Goal: Task Accomplishment & Management: Use online tool/utility

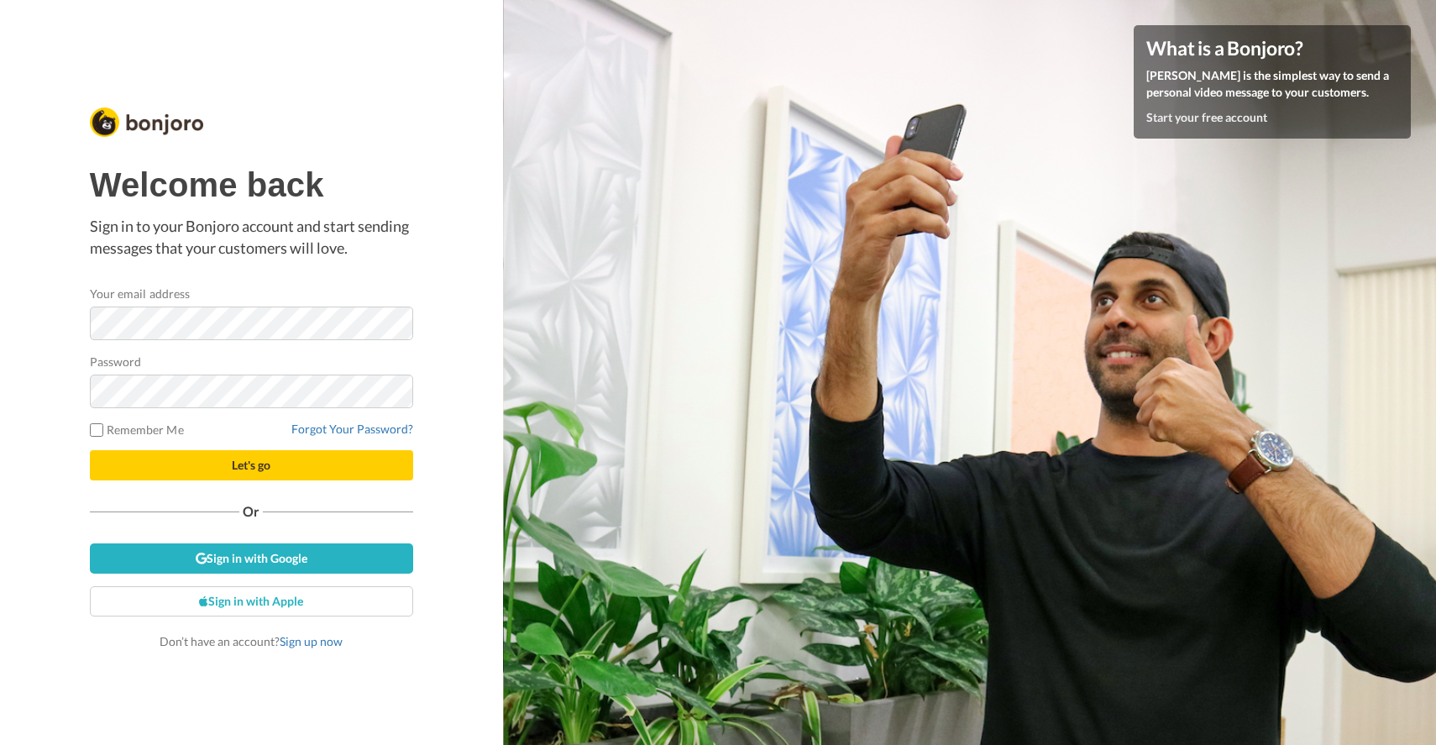
click at [1436, 321] on com-1password-button at bounding box center [1436, 372] width 0 height 745
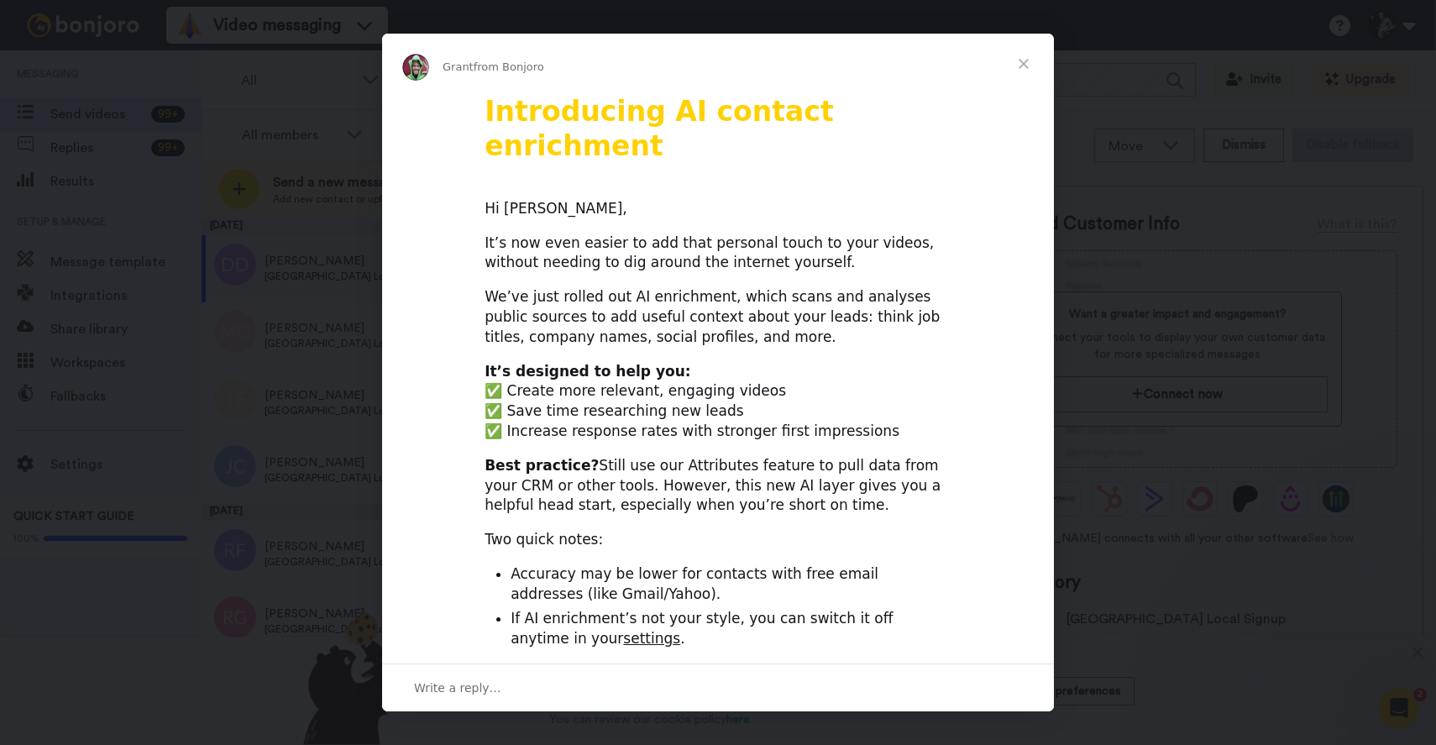
click at [1024, 62] on span "Close" at bounding box center [1024, 64] width 60 height 60
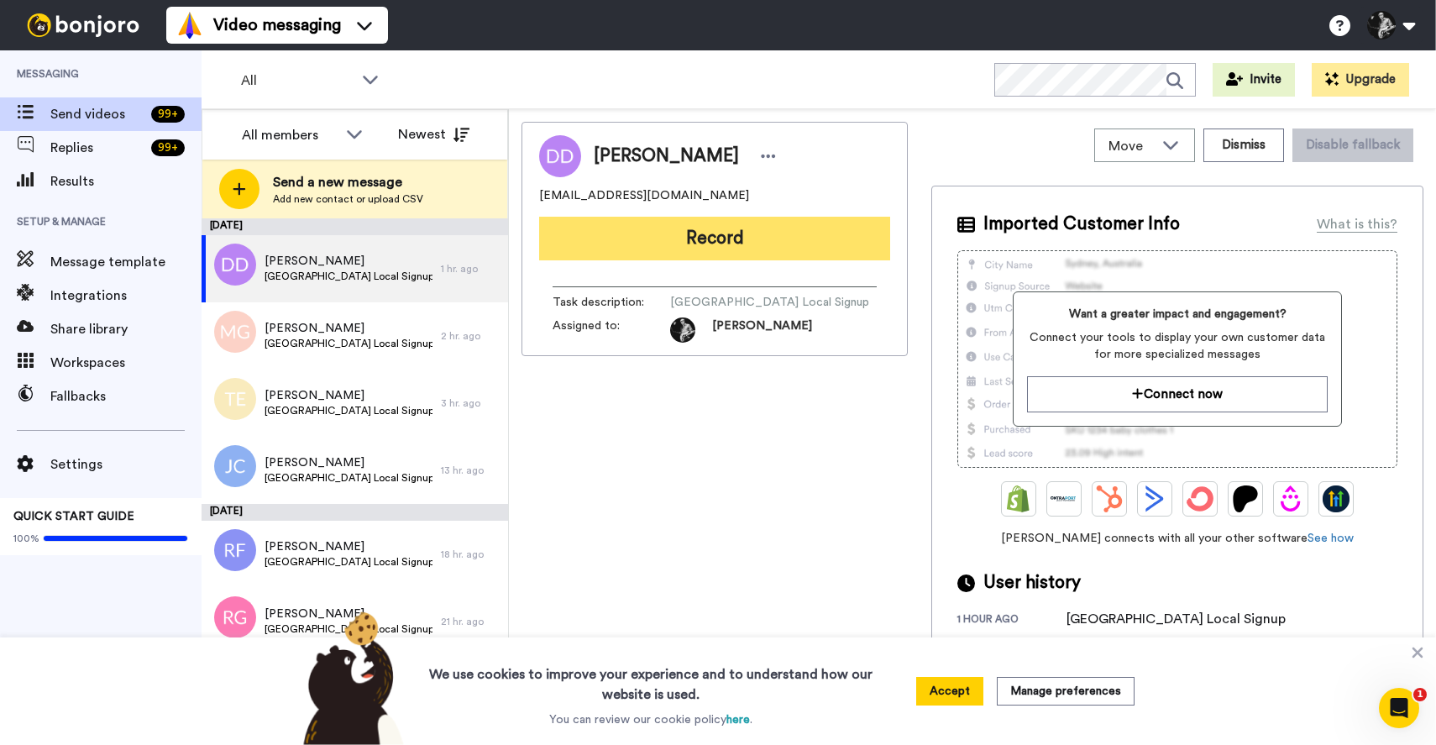
click at [775, 242] on button "Record" at bounding box center [714, 239] width 351 height 44
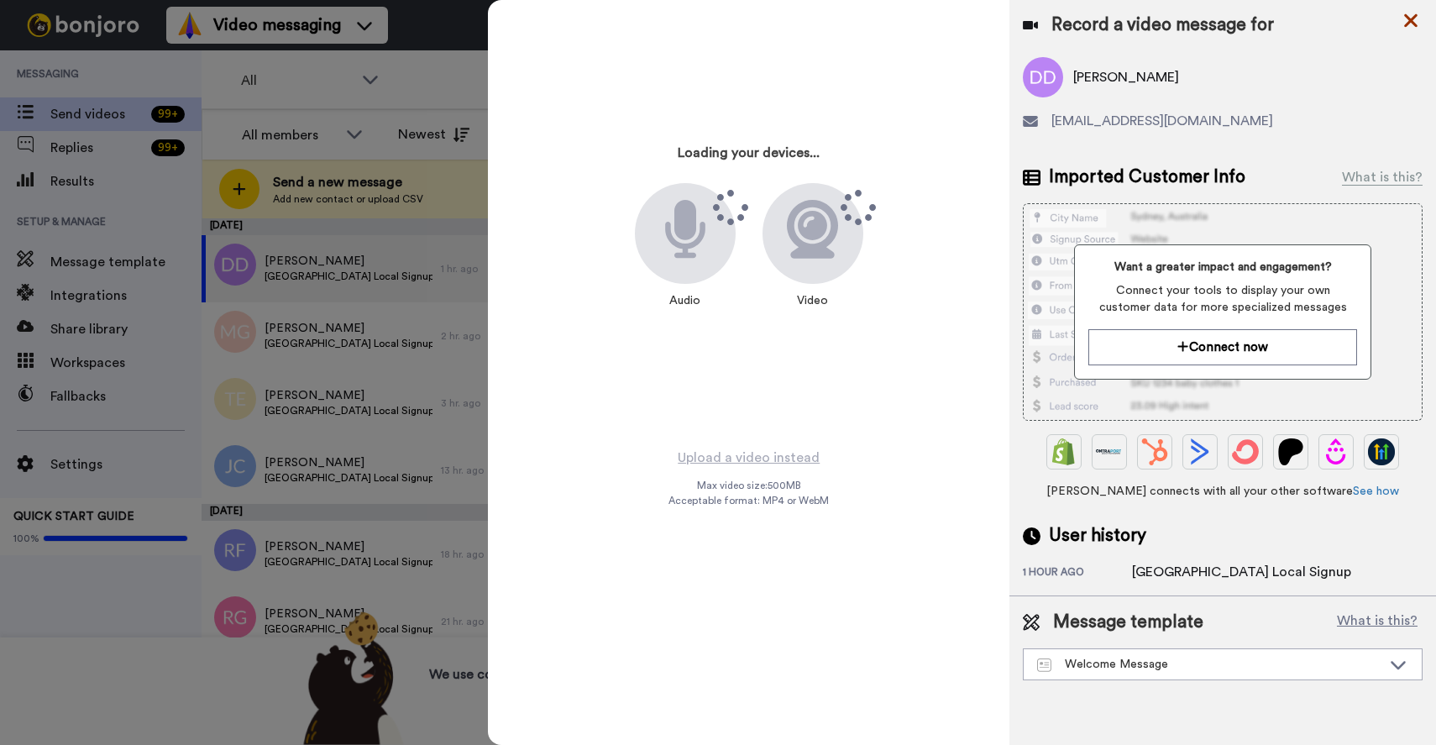
click at [1411, 16] on icon at bounding box center [1411, 20] width 17 height 21
